Goal: Task Accomplishment & Management: Complete application form

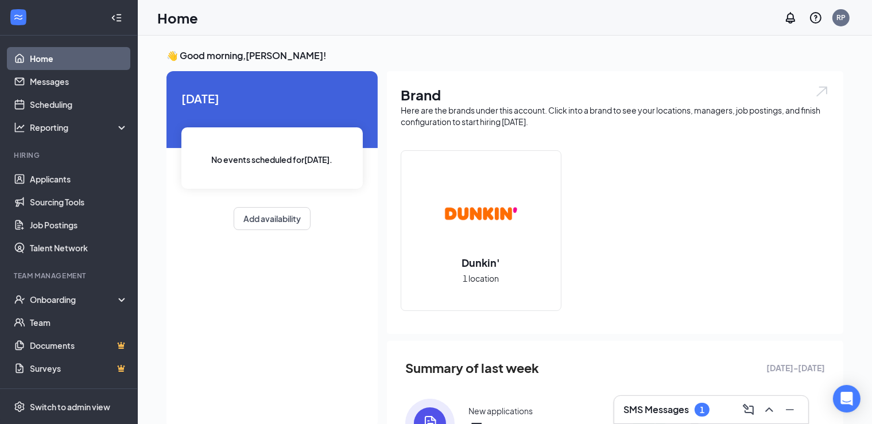
click at [689, 410] on h3 "SMS Messages" at bounding box center [656, 410] width 65 height 13
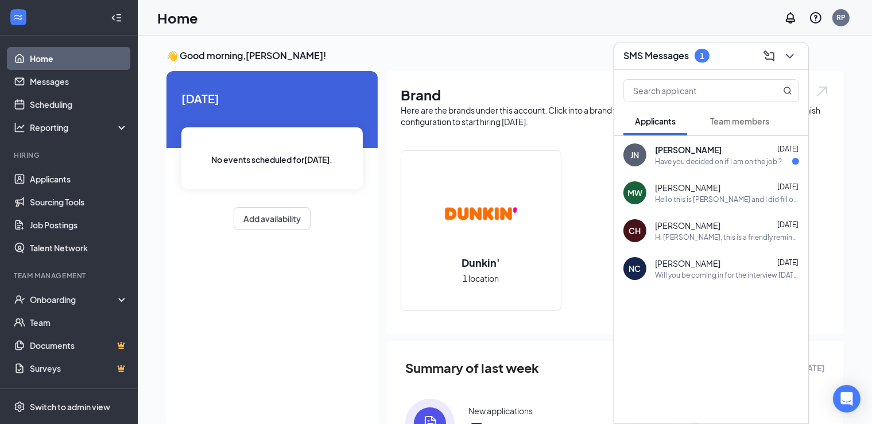
click at [683, 165] on div "Have you decided on if I am on the job ?" at bounding box center [718, 162] width 127 height 10
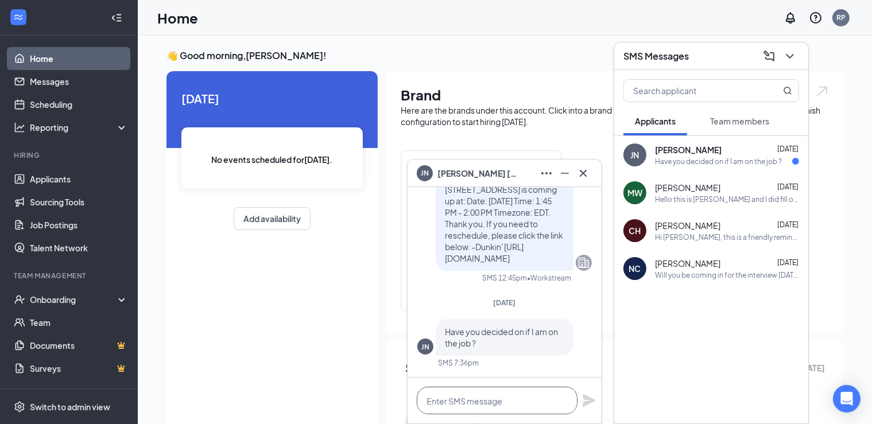
click at [539, 406] on textarea at bounding box center [497, 401] width 161 height 28
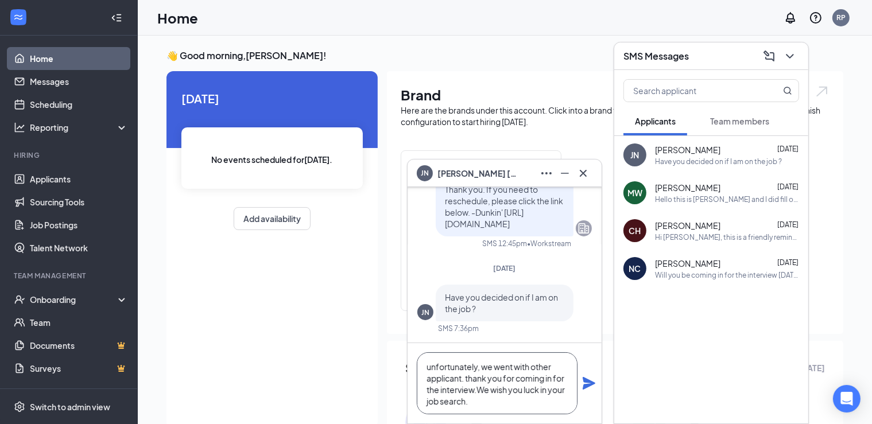
click at [482, 364] on textarea "unfortunately, we went with other applicant. thank you for coming in for the in…" at bounding box center [497, 384] width 161 height 62
click at [470, 374] on textarea "unfortunately, we went with other applicant. thank you for coming in for the in…" at bounding box center [497, 384] width 161 height 62
type textarea "unfortunately, we went with other applicant. Thank you for coming in for the in…"
click at [588, 384] on icon "Plane" at bounding box center [589, 384] width 14 height 14
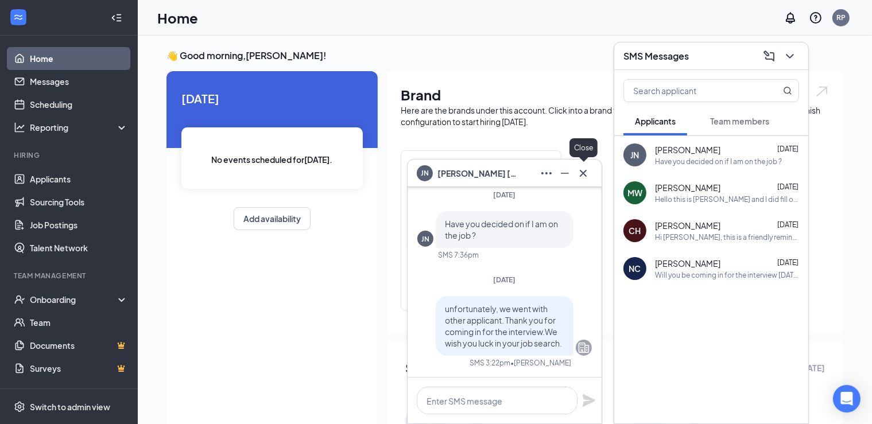
click at [583, 172] on icon "Cross" at bounding box center [584, 174] width 14 height 14
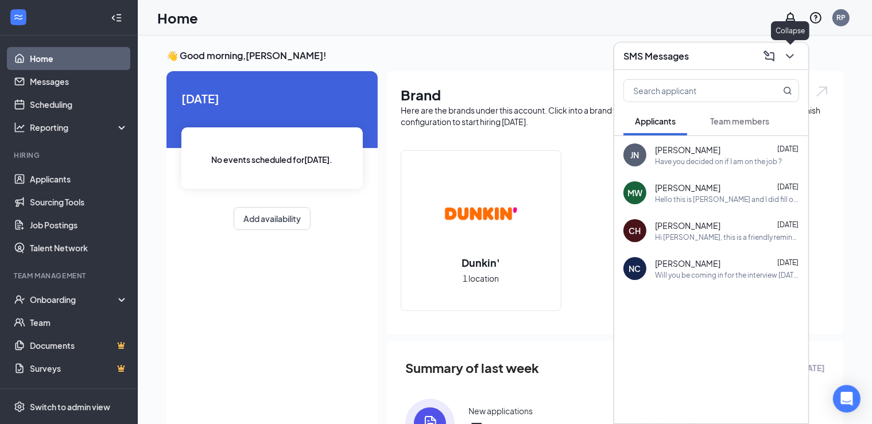
click at [787, 50] on icon "ChevronDown" at bounding box center [790, 56] width 14 height 14
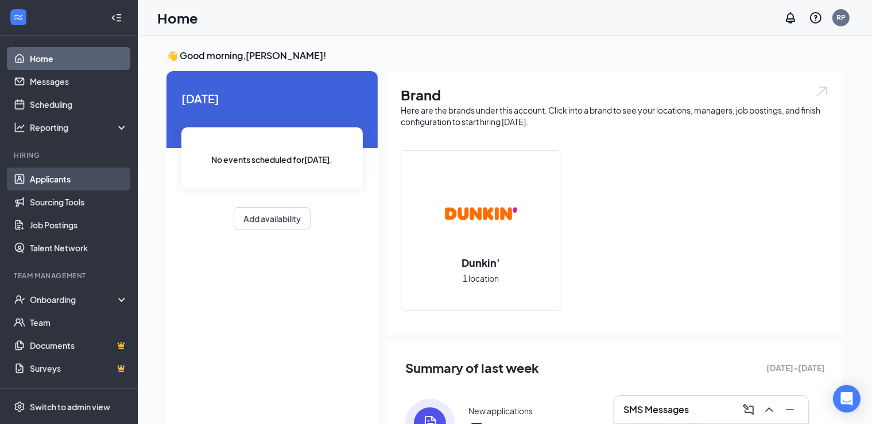
click at [50, 180] on link "Applicants" at bounding box center [79, 179] width 98 height 23
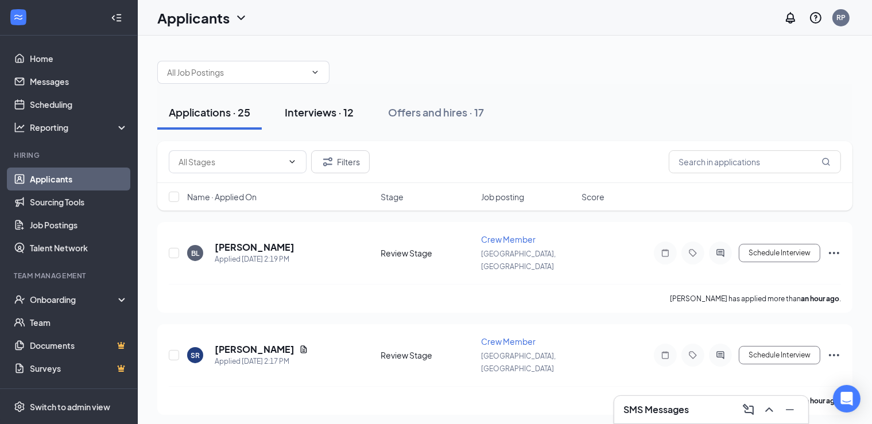
click at [303, 117] on div "Interviews · 12" at bounding box center [319, 112] width 69 height 14
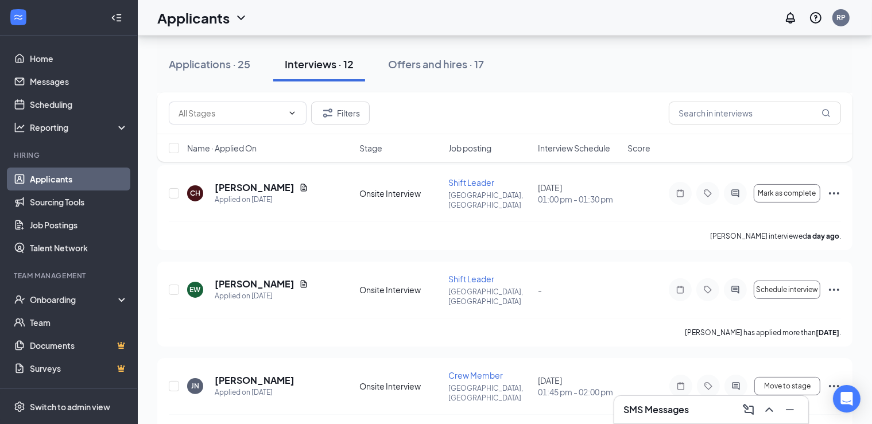
scroll to position [141, 0]
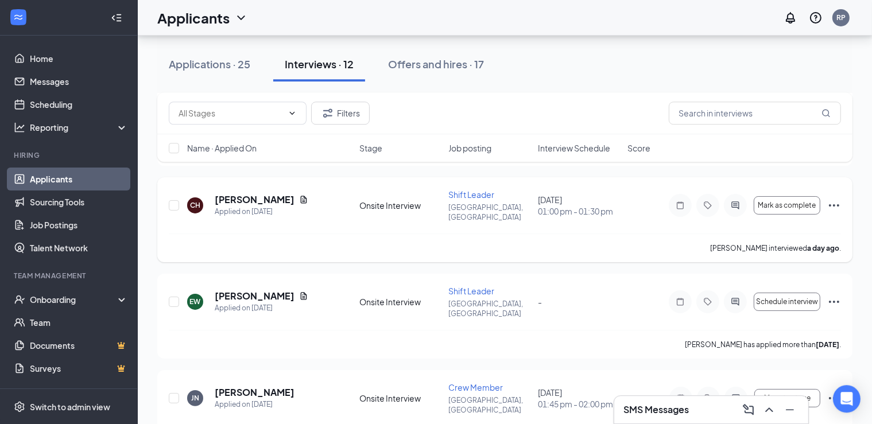
click at [772, 200] on div "Mark as complete" at bounding box center [755, 205] width 172 height 23
click at [778, 202] on span "Mark as complete" at bounding box center [788, 206] width 58 height 8
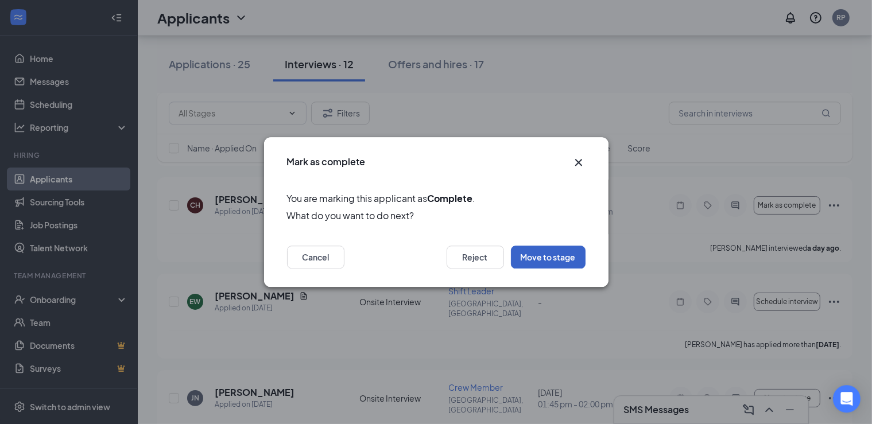
click at [564, 267] on button "Move to stage" at bounding box center [548, 257] width 75 height 23
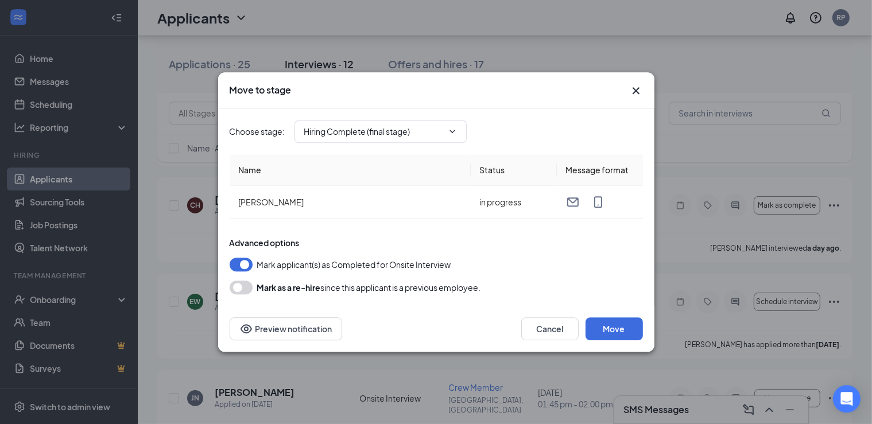
type input "Hiring Complete (final stage)"
click at [612, 330] on button "Move" at bounding box center [614, 329] width 57 height 23
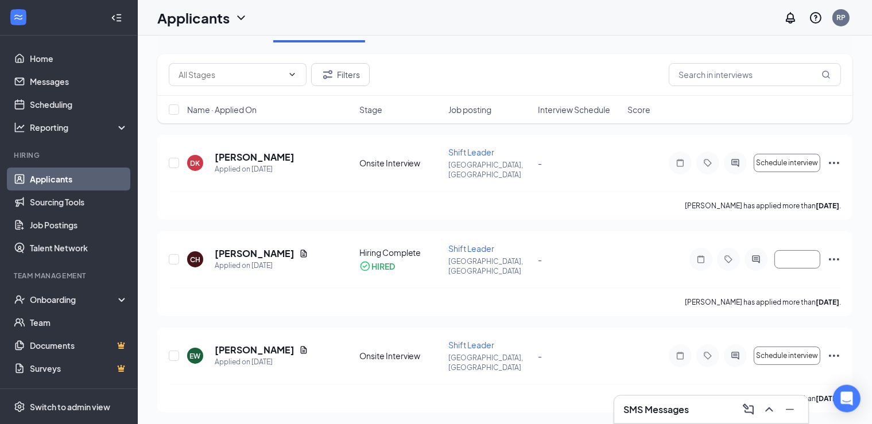
scroll to position [0, 0]
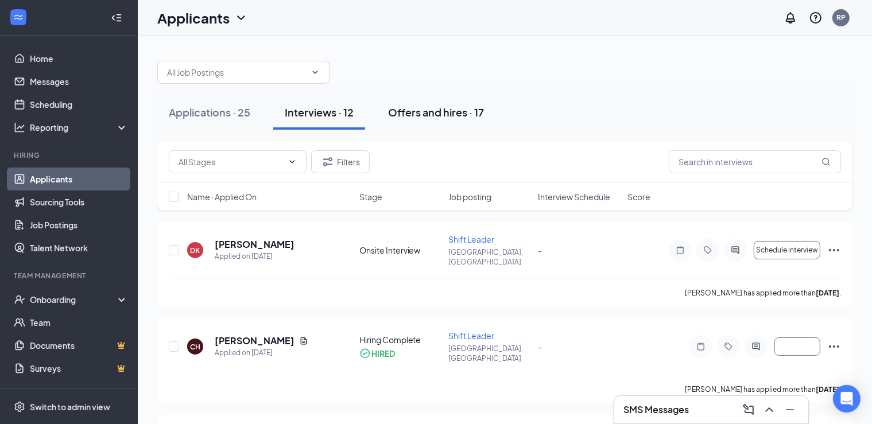
click at [423, 109] on div "Offers and hires · 17" at bounding box center [436, 112] width 96 height 14
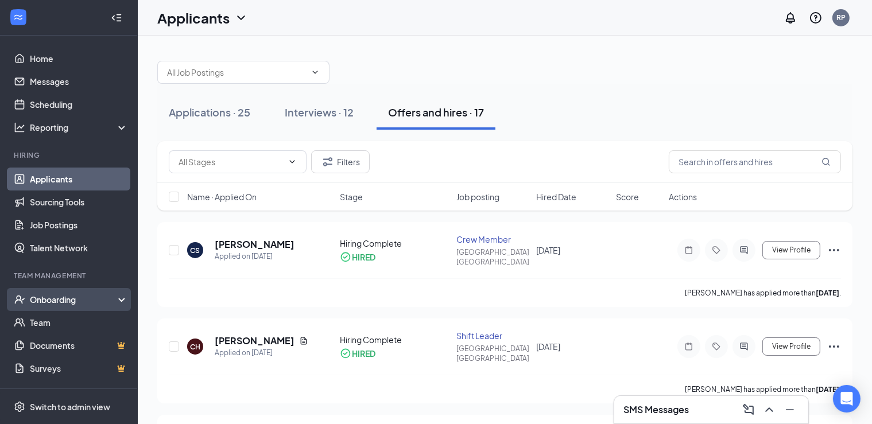
click at [47, 303] on div "Onboarding" at bounding box center [74, 299] width 88 height 11
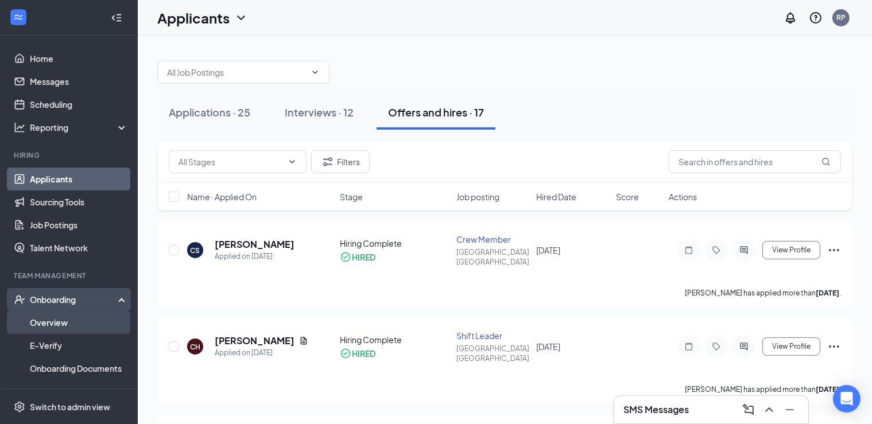
click at [86, 329] on link "Overview" at bounding box center [79, 322] width 98 height 23
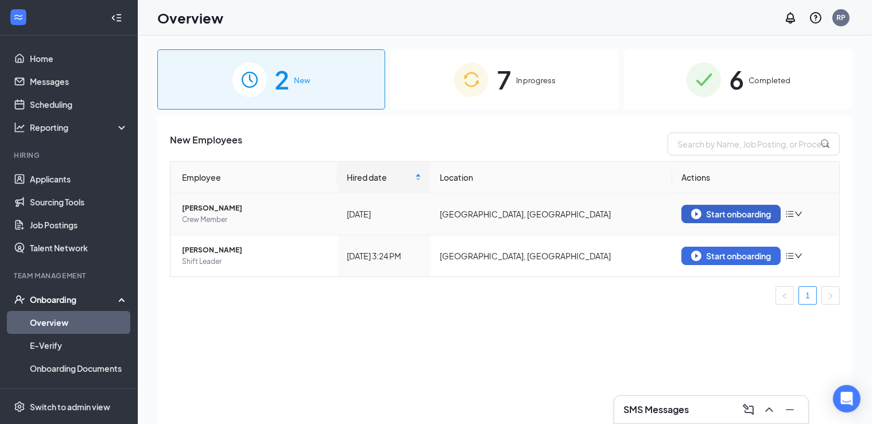
click at [725, 211] on div "Start onboarding" at bounding box center [731, 214] width 80 height 10
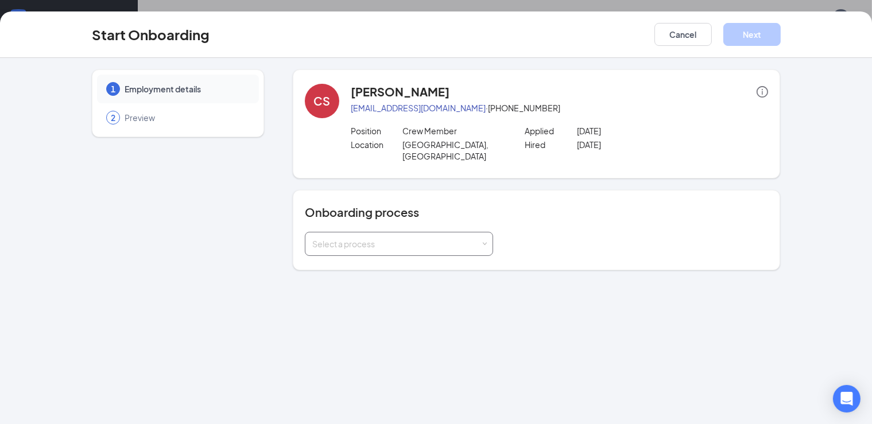
click at [312, 238] on div "Select a process" at bounding box center [396, 243] width 168 height 11
click at [285, 257] on span "Crew Member Onboarding Process" at bounding box center [347, 256] width 134 height 10
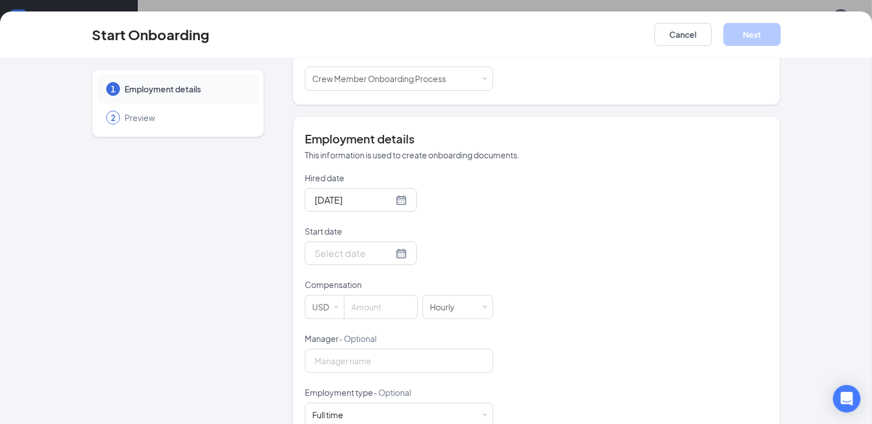
scroll to position [190, 0]
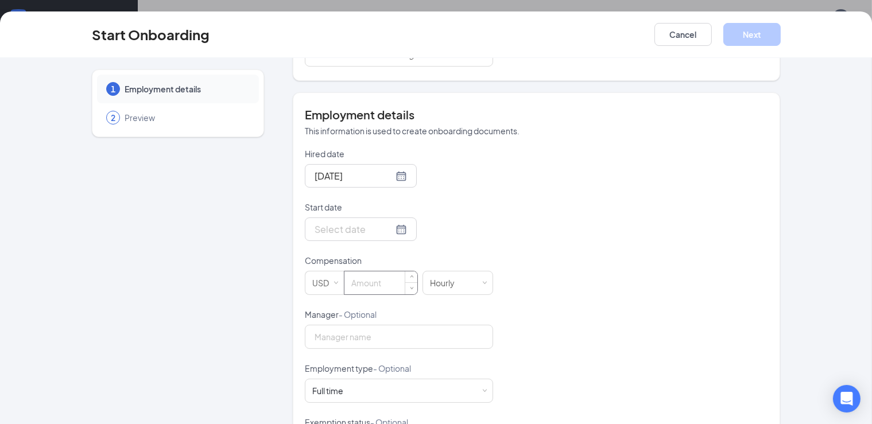
click at [345, 281] on input at bounding box center [381, 283] width 73 height 23
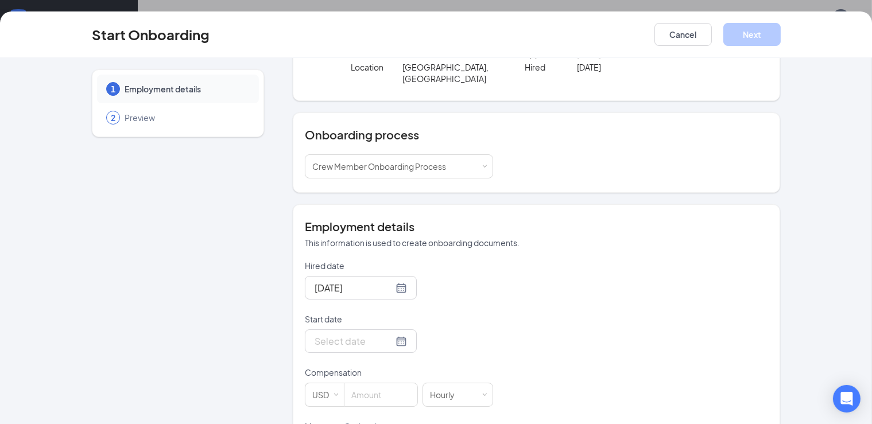
scroll to position [78, 0]
click at [353, 389] on input at bounding box center [381, 394] width 73 height 23
type input "12.5"
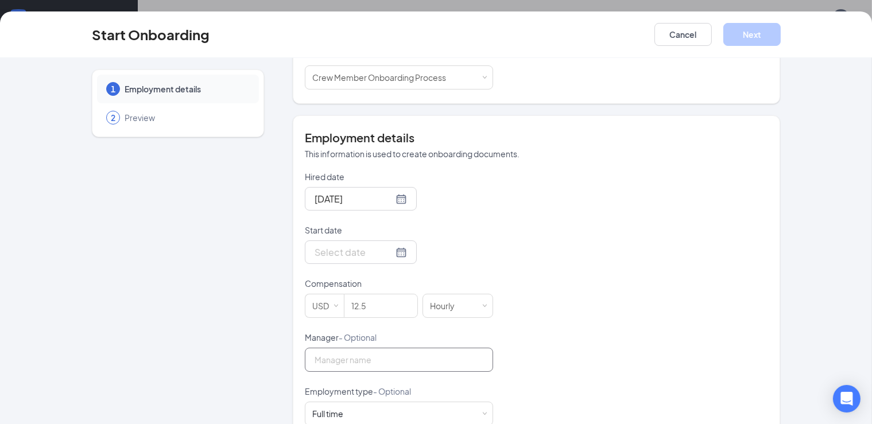
scroll to position [169, 0]
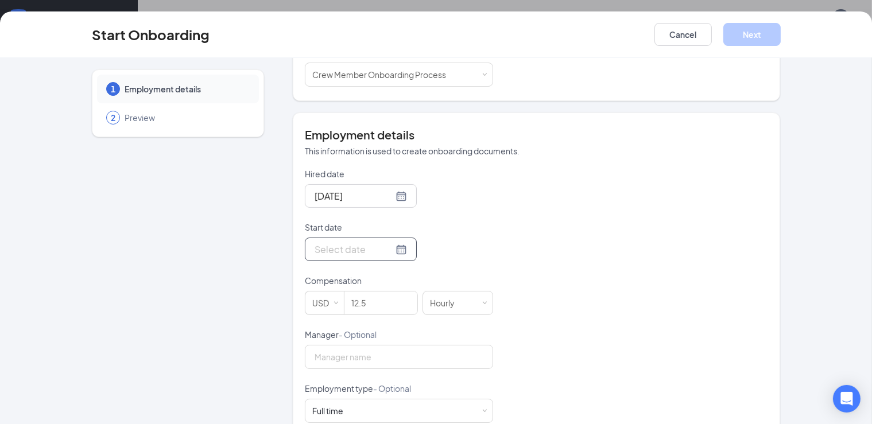
click at [396, 238] on div at bounding box center [361, 250] width 112 height 24
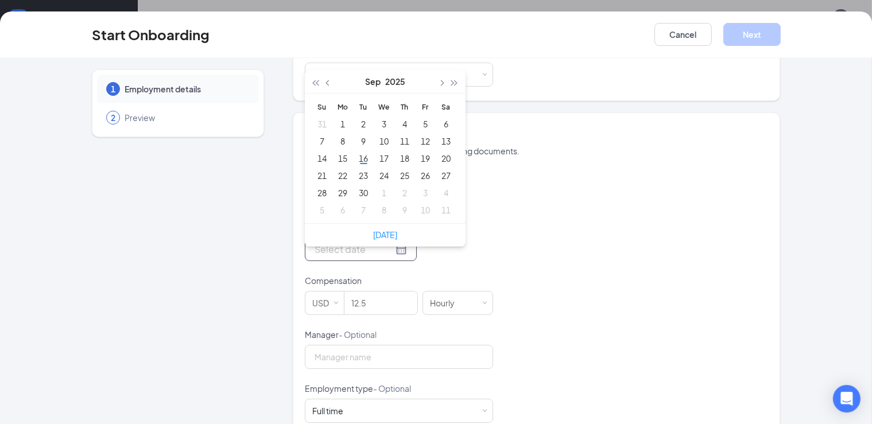
click at [395, 238] on div at bounding box center [361, 250] width 112 height 24
type input "[DATE]"
click at [357, 152] on div "16" at bounding box center [364, 159] width 14 height 14
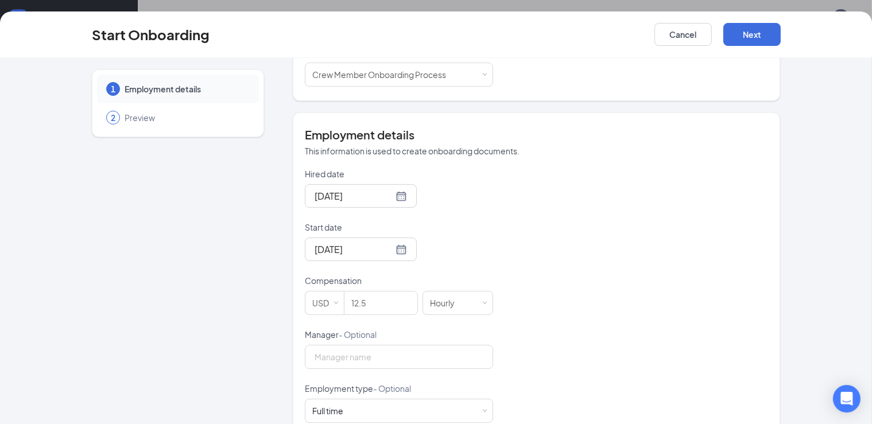
click at [670, 237] on div "Hired date [DATE] Start date [DATE] [DATE] Su Mo Tu We Th Fr Sa 31 1 2 3 4 5 6 …" at bounding box center [537, 356] width 464 height 376
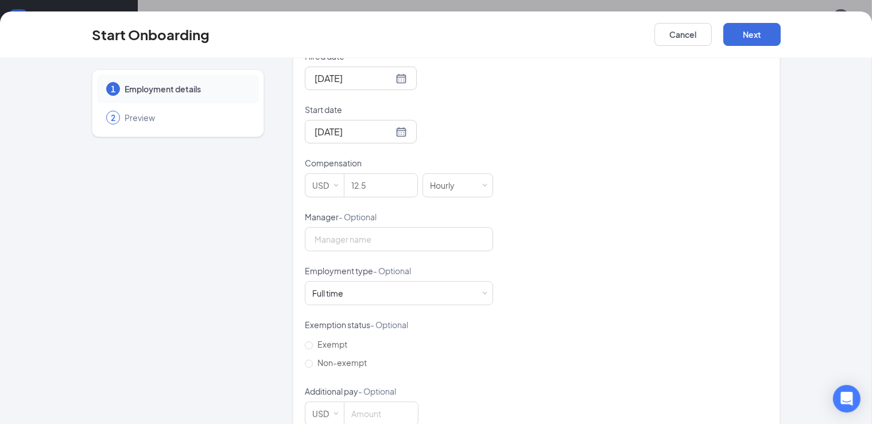
scroll to position [302, 0]
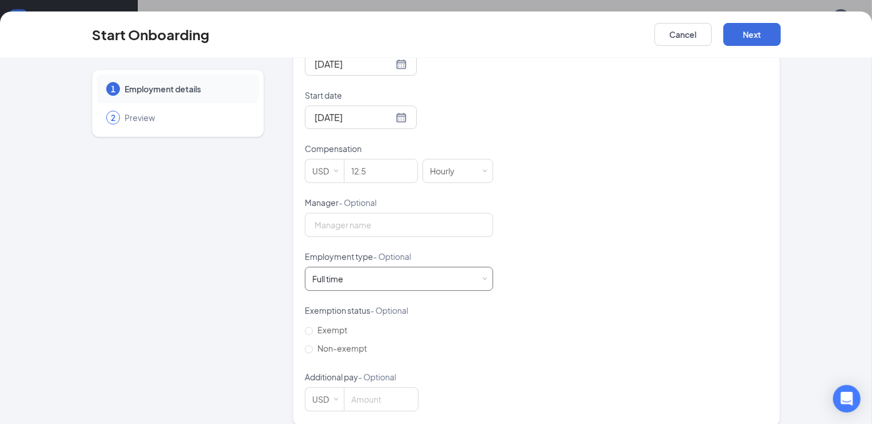
click at [341, 268] on div "Full time Works 30+ hours per week and is reasonably expected to work" at bounding box center [398, 279] width 173 height 23
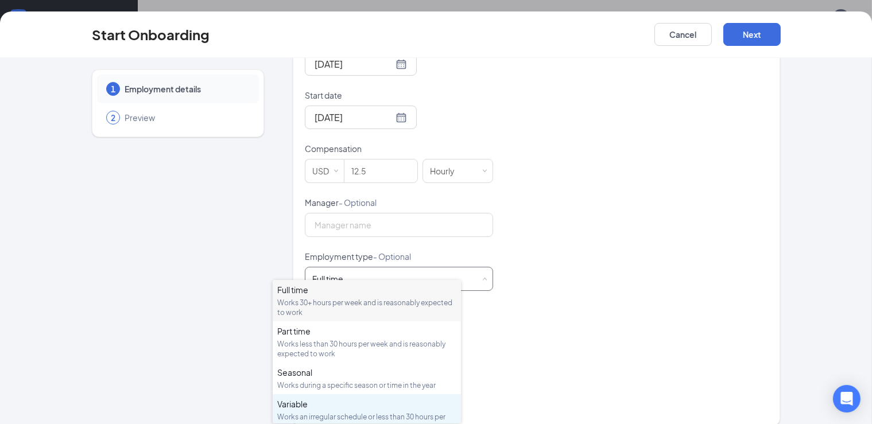
click at [298, 415] on div "Works an irregular schedule or less than 30 hours per week" at bounding box center [366, 422] width 179 height 20
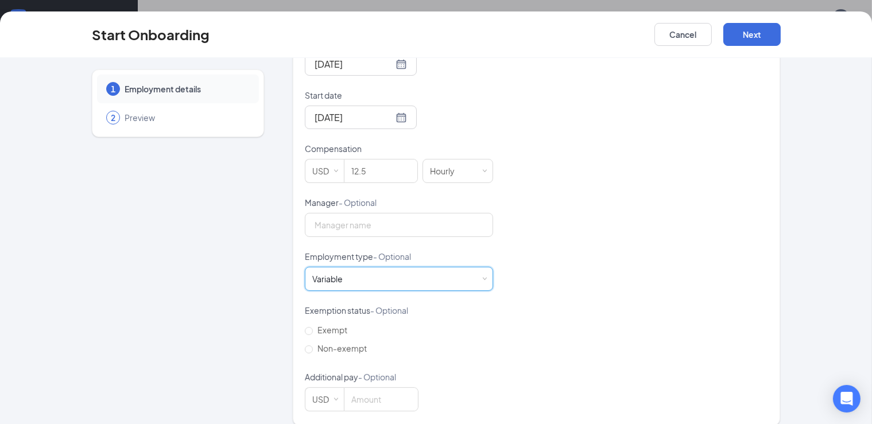
click at [654, 237] on div "Hired date [DATE] Start date [DATE] [DATE] Su Mo Tu We Th Fr Sa 31 1 2 3 4 5 6 …" at bounding box center [537, 224] width 464 height 376
click at [781, 40] on button "Next" at bounding box center [752, 34] width 57 height 23
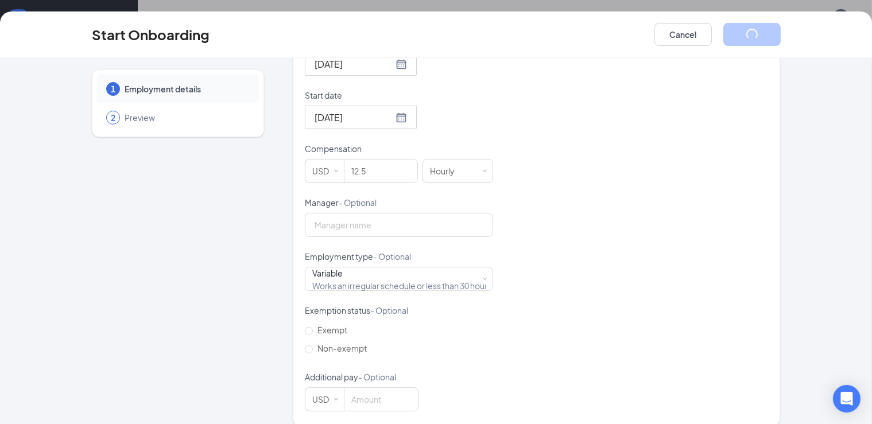
scroll to position [0, 0]
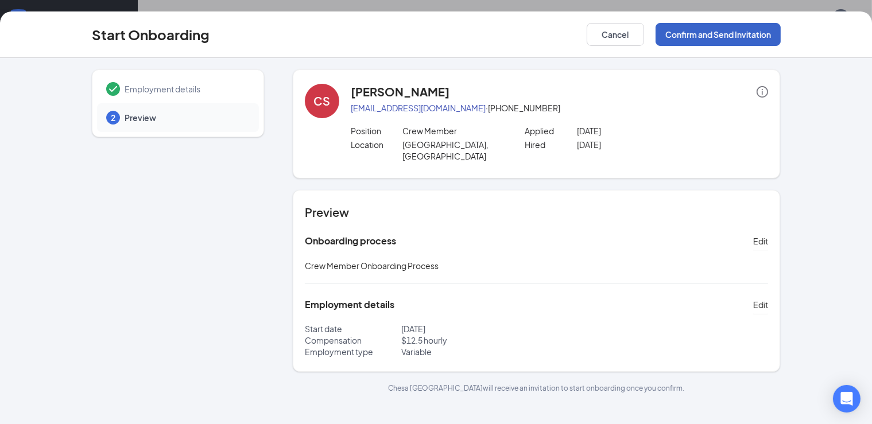
click at [781, 38] on button "Confirm and Send Invitation" at bounding box center [718, 34] width 125 height 23
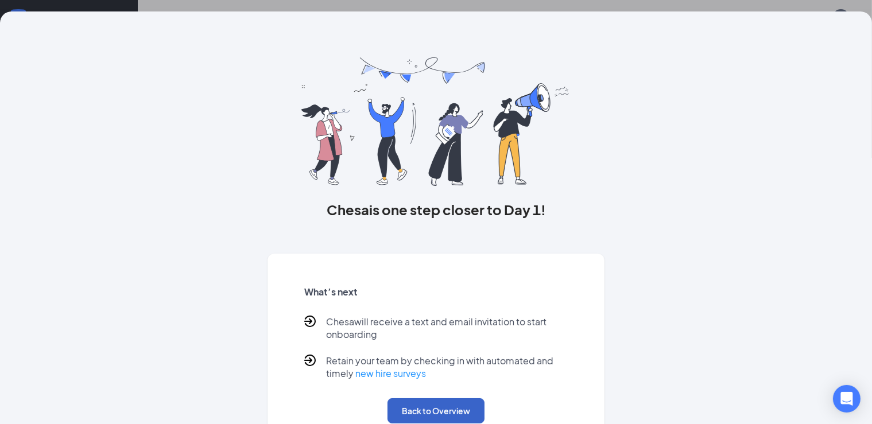
click at [401, 419] on button "Back to Overview" at bounding box center [436, 411] width 97 height 25
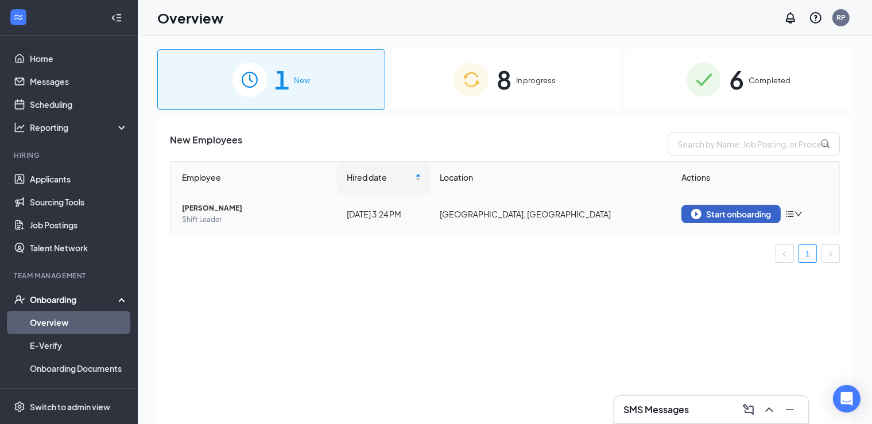
click at [748, 219] on button "Start onboarding" at bounding box center [731, 214] width 99 height 18
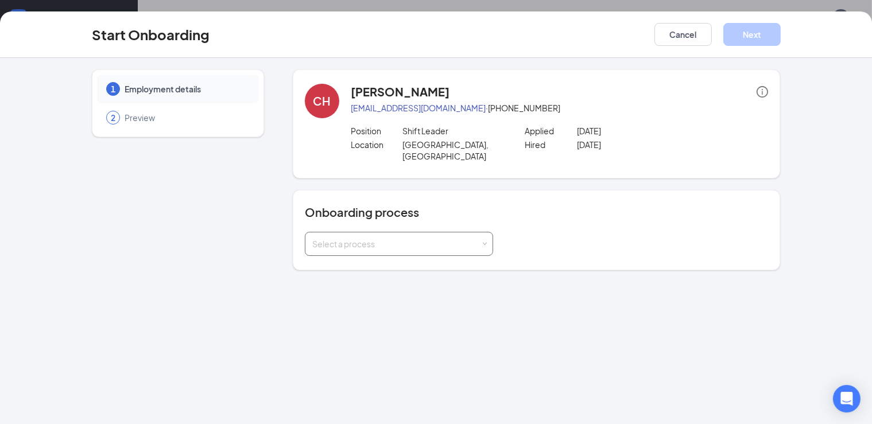
click at [351, 238] on div "Select a process" at bounding box center [396, 243] width 168 height 11
click at [327, 259] on span "Crew Member Onboarding Process" at bounding box center [347, 256] width 134 height 10
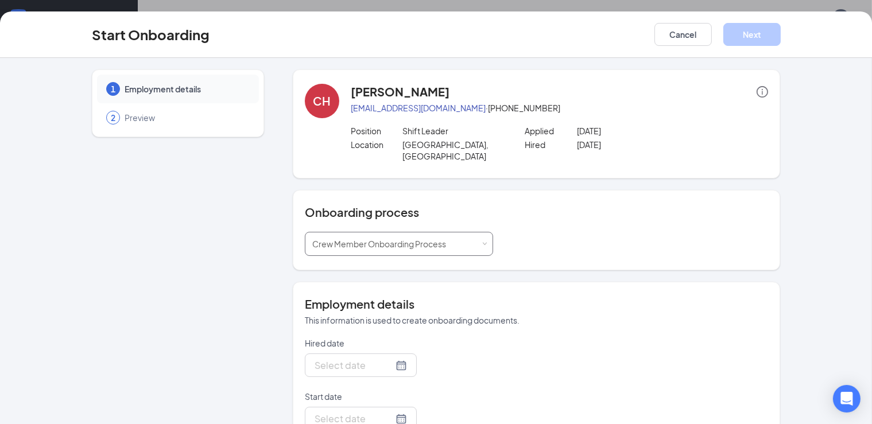
type input "[DATE]"
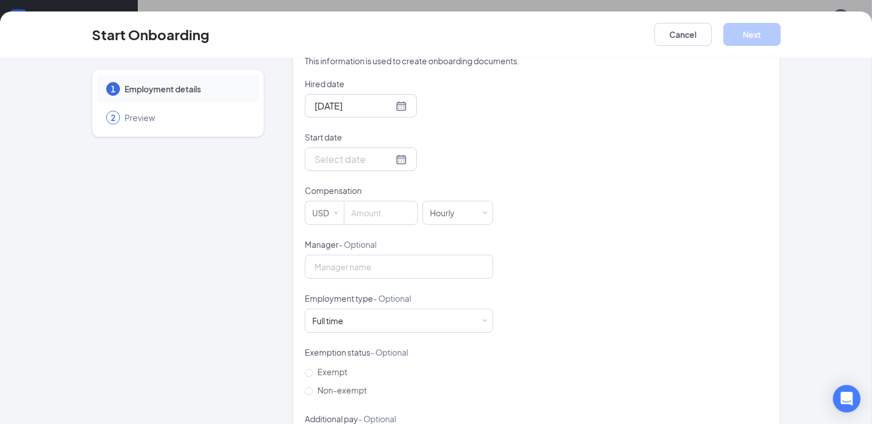
scroll to position [260, 0]
click at [385, 152] on div at bounding box center [361, 159] width 92 height 14
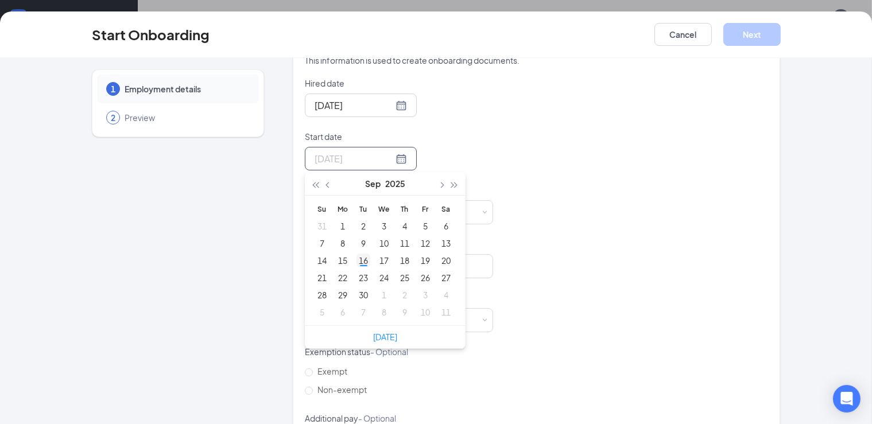
type input "[DATE]"
click at [357, 254] on div "16" at bounding box center [364, 261] width 14 height 14
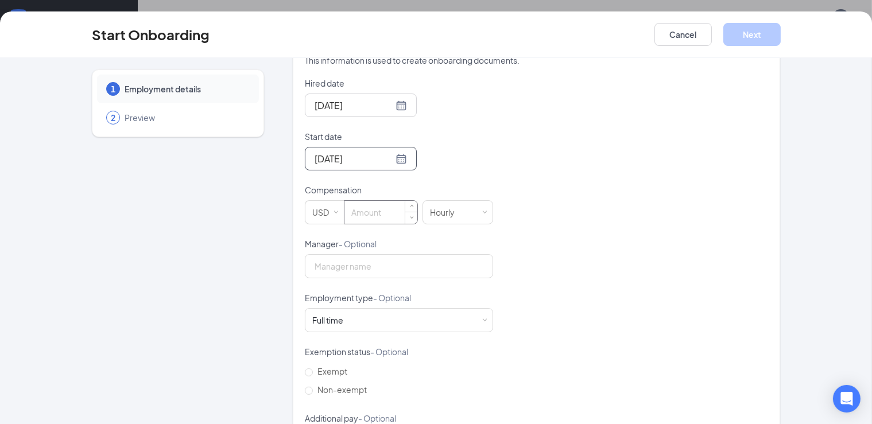
click at [345, 203] on input at bounding box center [381, 212] width 73 height 23
type input "13.5"
click at [652, 115] on div "Hired date [DATE] Start date [DATE] [DATE] Su Mo Tu We Th Fr Sa 31 1 2 3 4 5 6 …" at bounding box center [537, 266] width 464 height 376
click at [781, 30] on button "Next" at bounding box center [752, 34] width 57 height 23
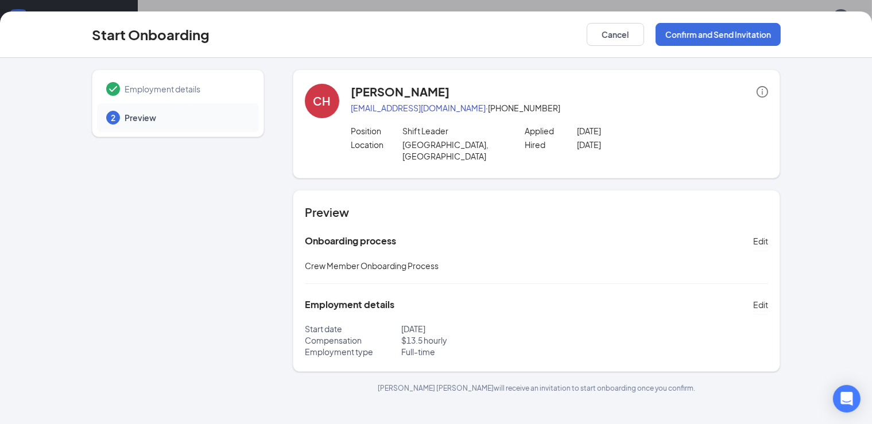
scroll to position [0, 0]
click at [752, 41] on button "Confirm and Send Invitation" at bounding box center [718, 34] width 125 height 23
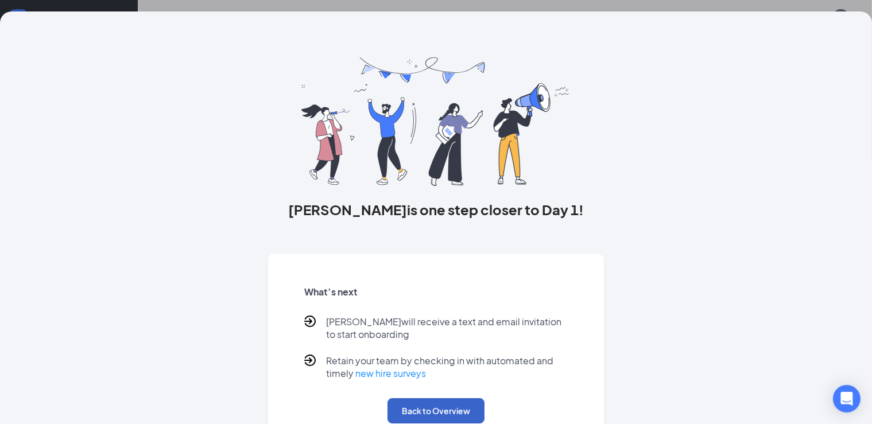
click at [431, 416] on button "Back to Overview" at bounding box center [436, 411] width 97 height 25
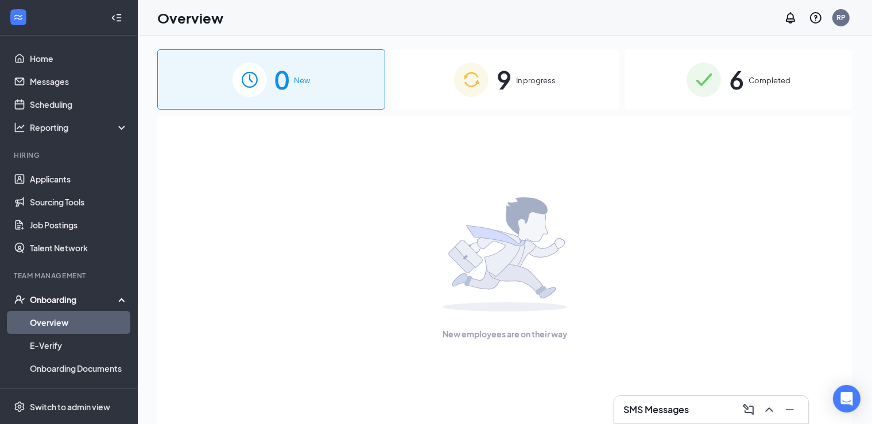
click at [534, 77] on span "In progress" at bounding box center [536, 80] width 40 height 11
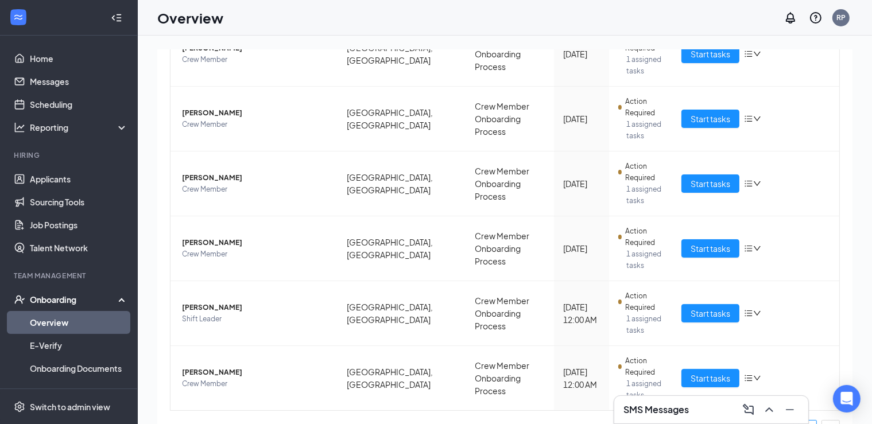
scroll to position [391, 0]
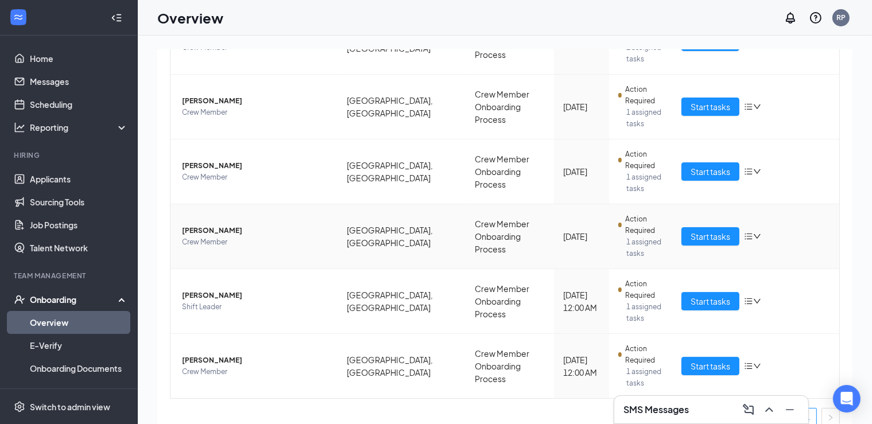
click at [237, 225] on span "[PERSON_NAME]" at bounding box center [255, 230] width 146 height 11
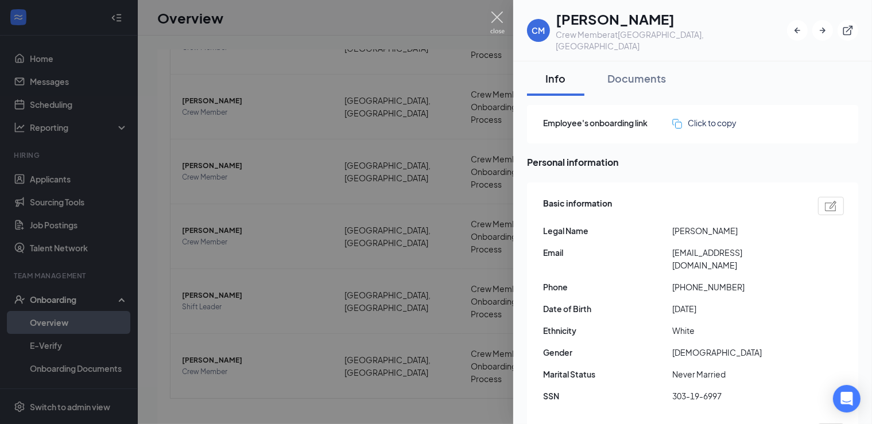
click at [492, 19] on img at bounding box center [497, 22] width 14 height 22
